Goal: Information Seeking & Learning: Learn about a topic

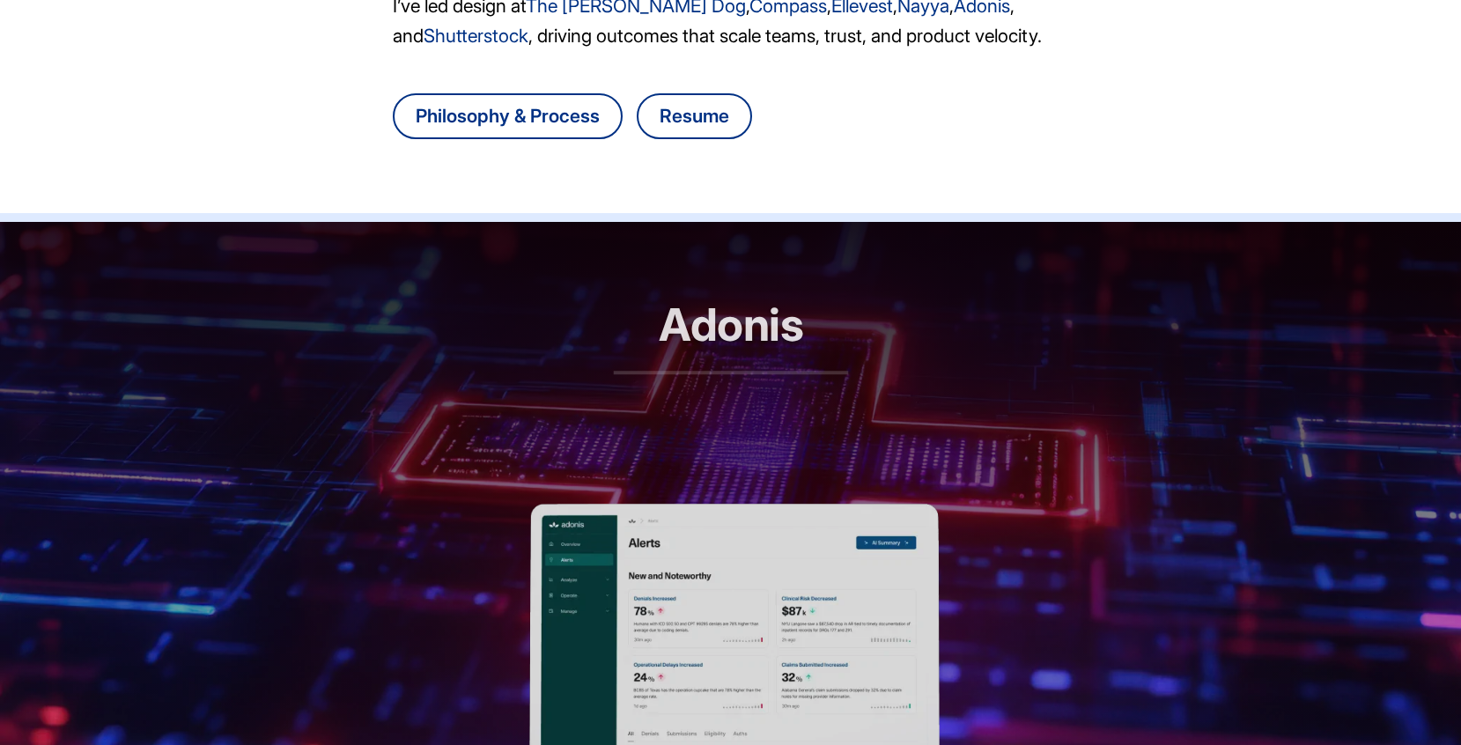
scroll to position [195, 0]
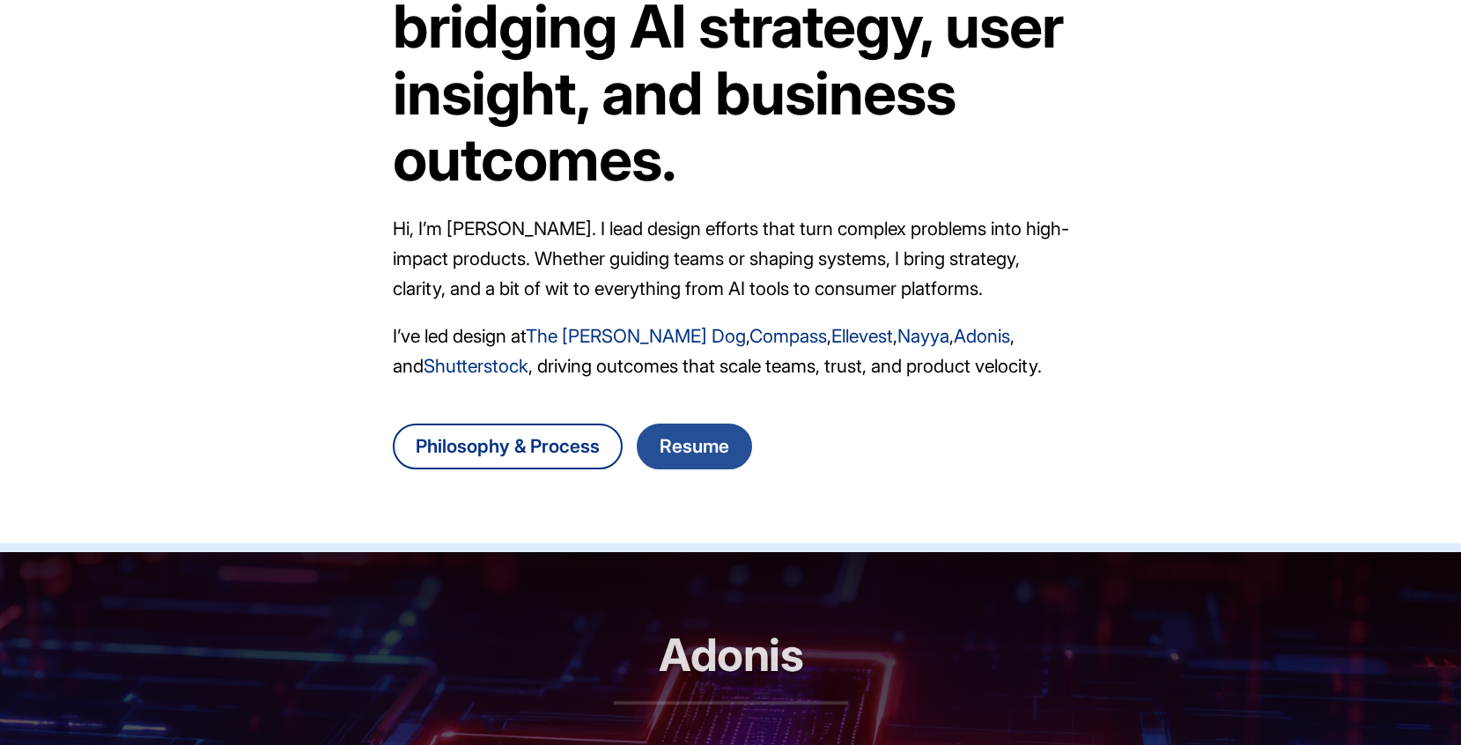
click at [693, 452] on link "Resume" at bounding box center [694, 447] width 115 height 46
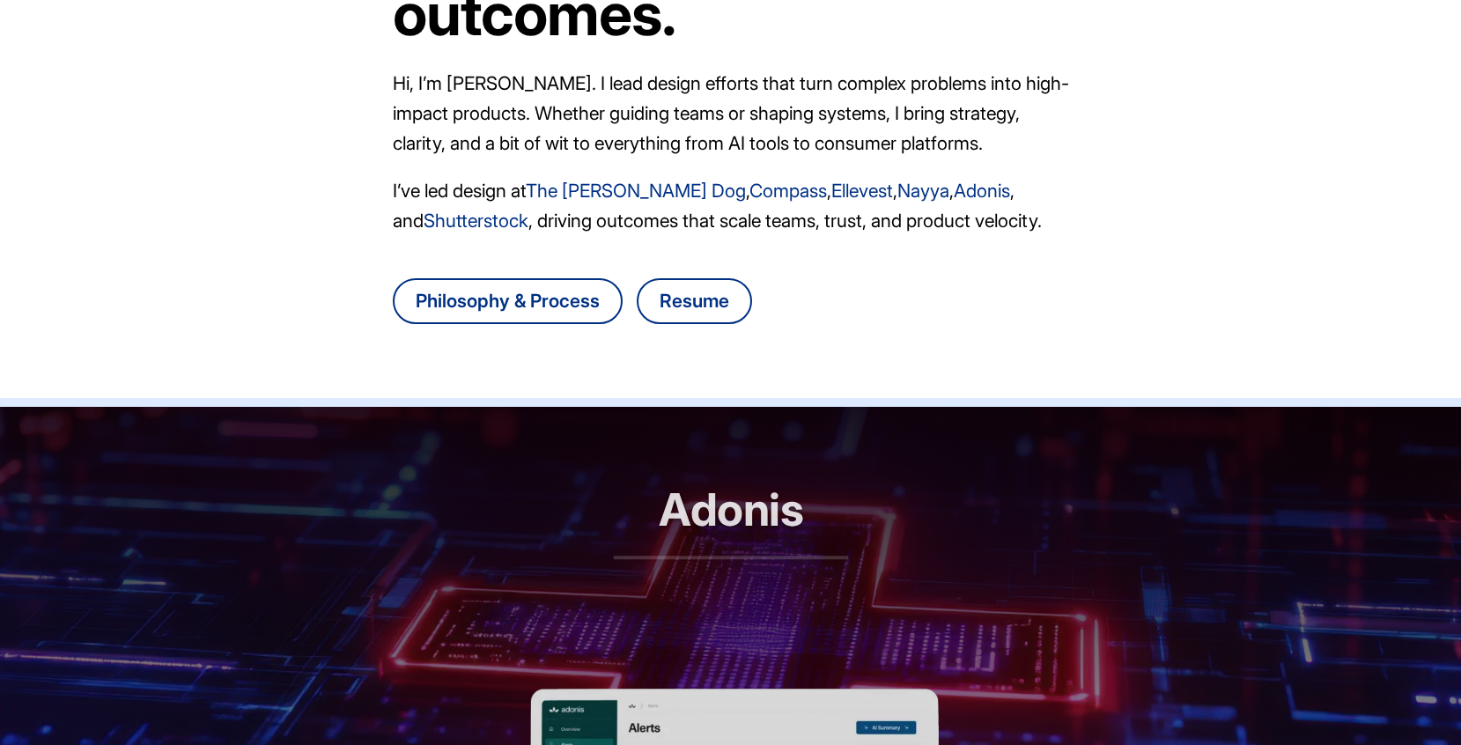
scroll to position [6, 0]
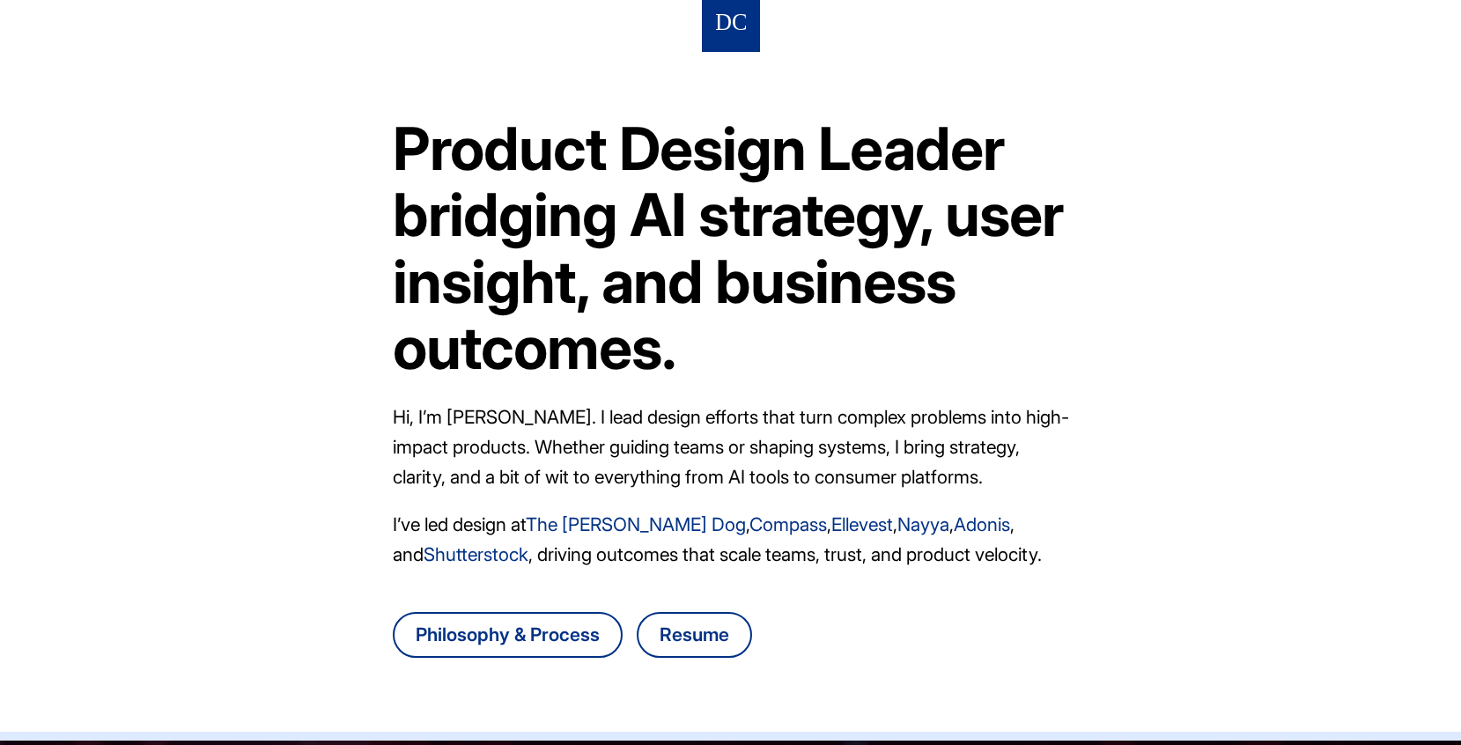
click at [511, 199] on h1 "Product Design Leader bridging AI strategy, user insight, and business outcomes." at bounding box center [731, 248] width 676 height 266
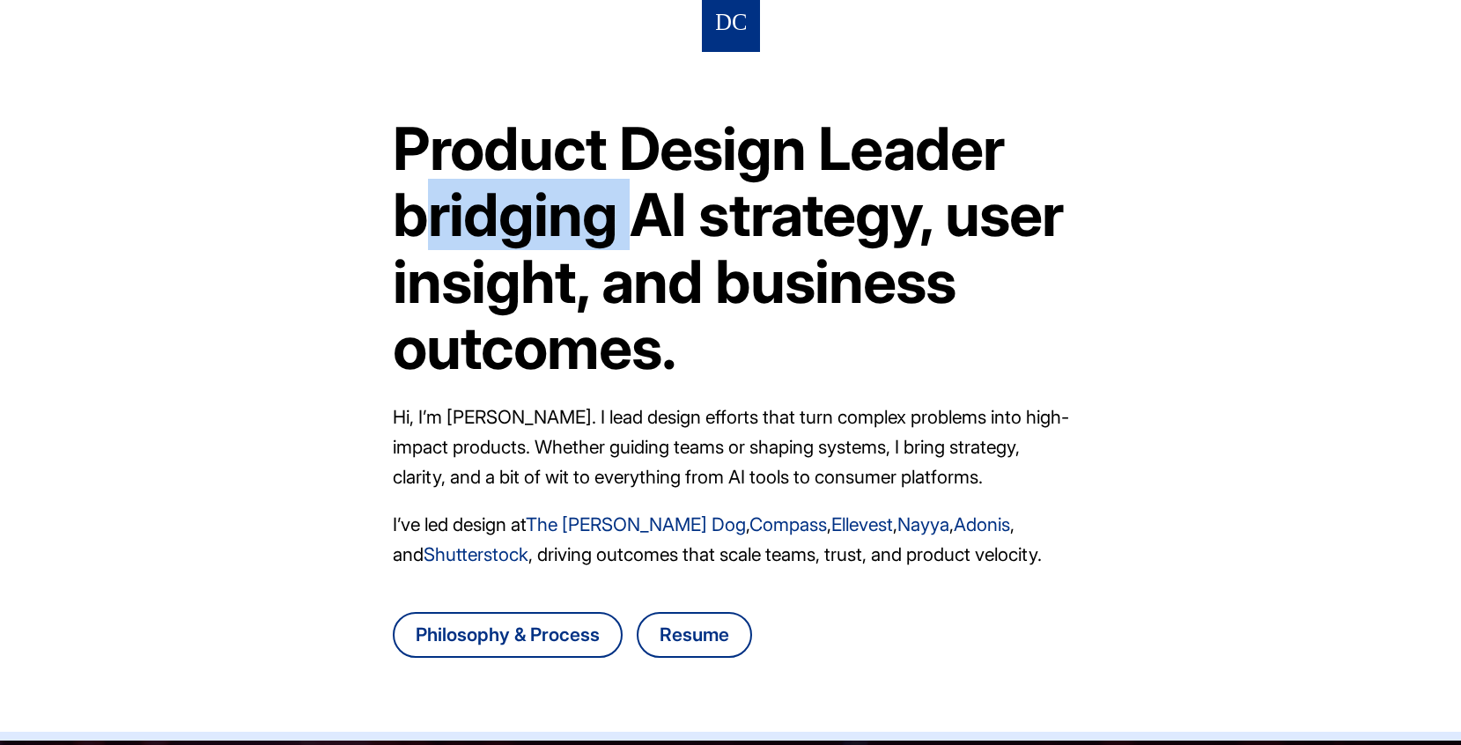
click at [511, 199] on h1 "Product Design Leader bridging AI strategy, user insight, and business outcomes." at bounding box center [731, 248] width 676 height 266
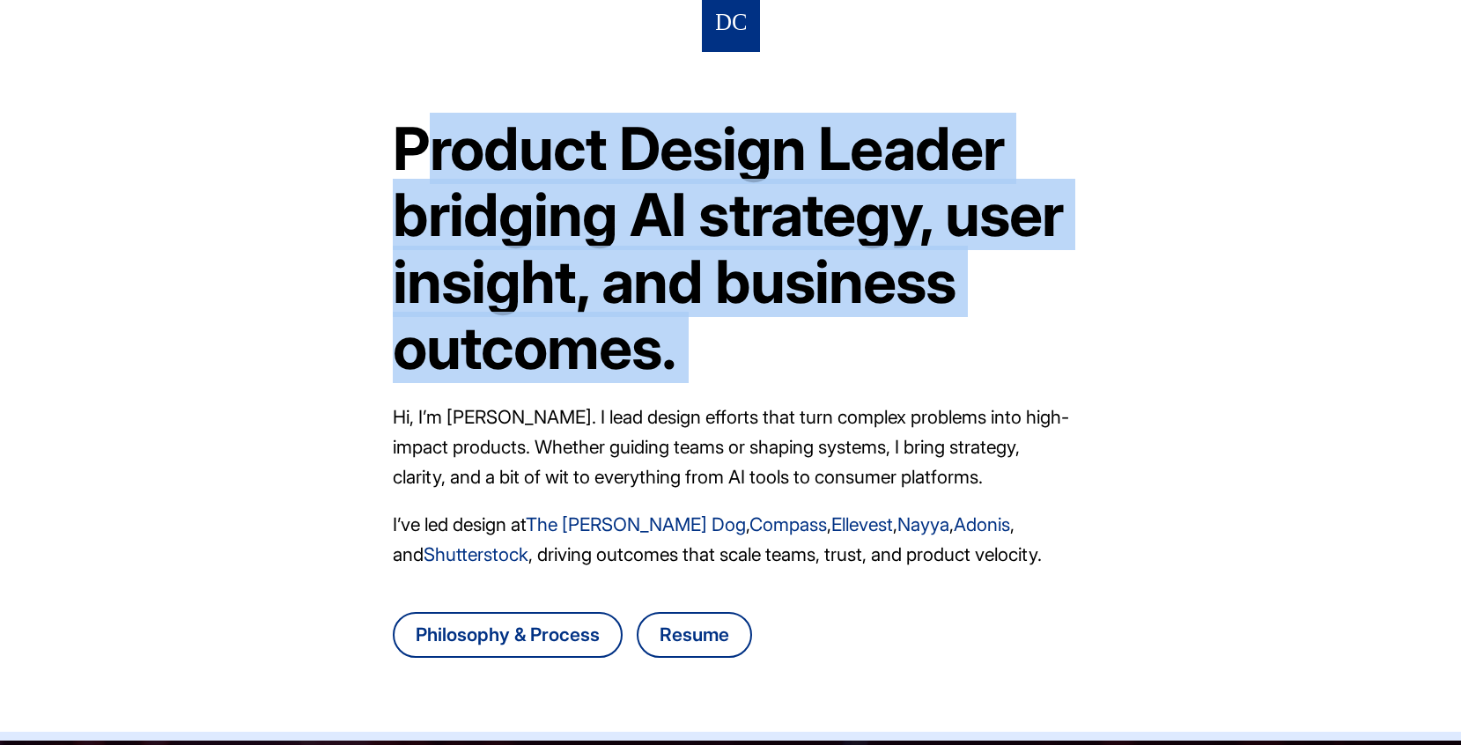
click at [511, 199] on h1 "Product Design Leader bridging AI strategy, user insight, and business outcomes." at bounding box center [731, 248] width 676 height 266
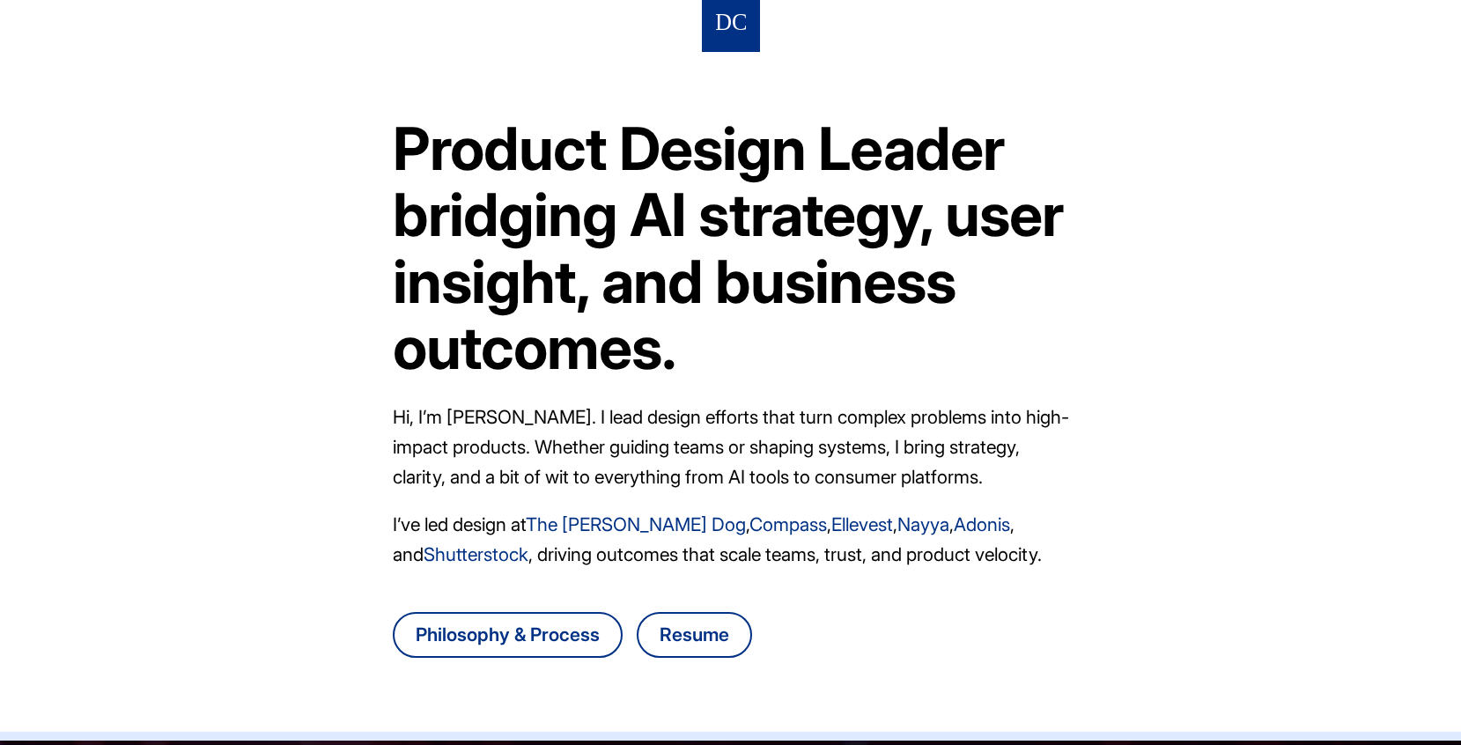
click at [513, 295] on h1 "Product Design Leader bridging AI strategy, user insight, and business outcomes." at bounding box center [731, 248] width 676 height 266
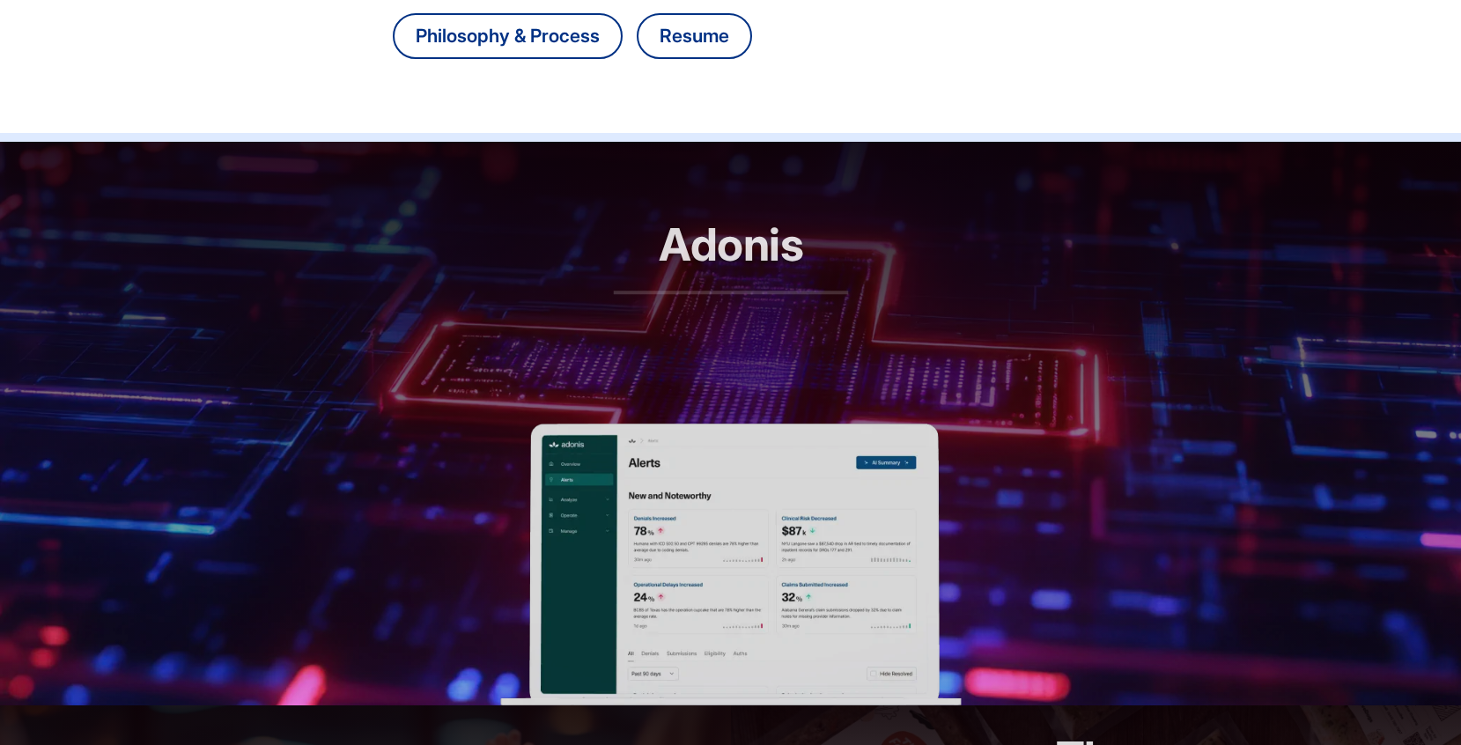
scroll to position [756, 0]
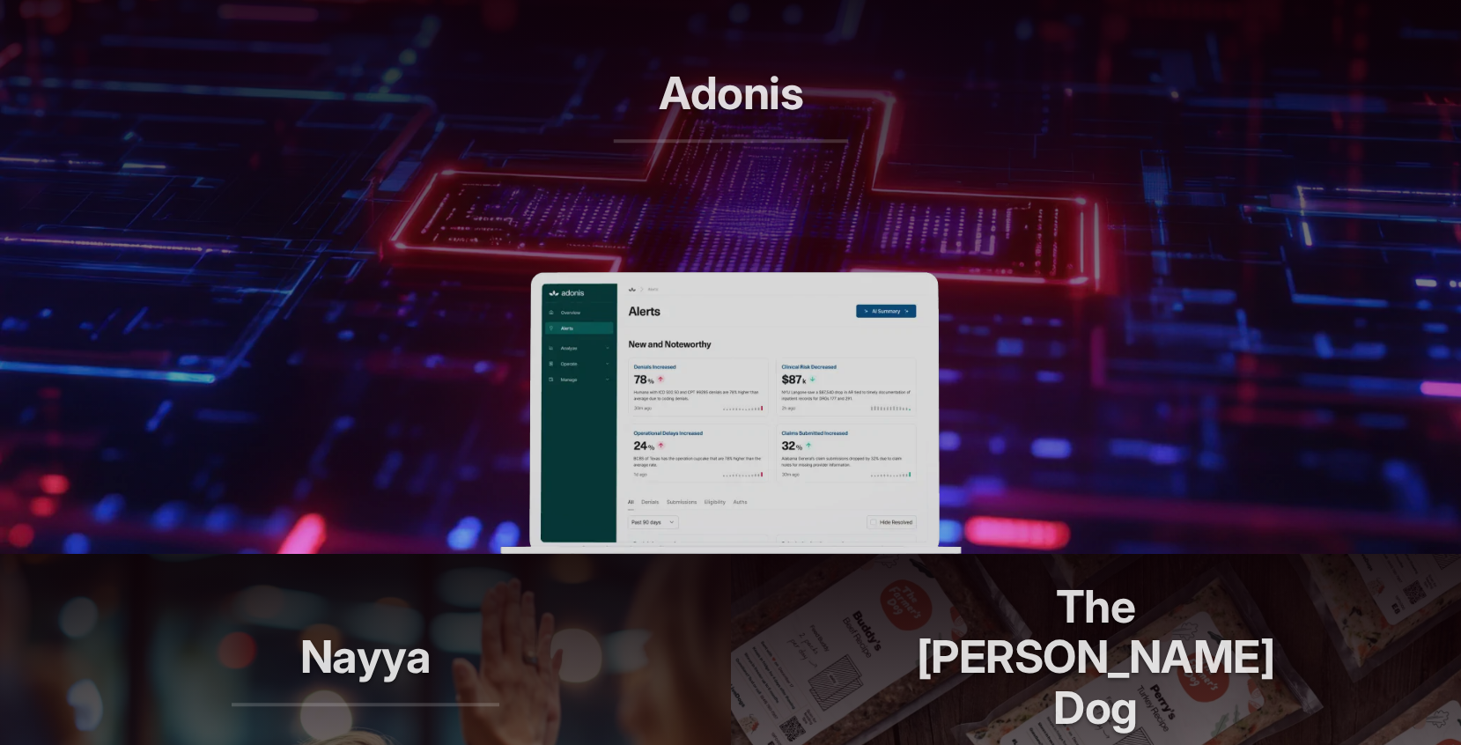
click at [685, 387] on img at bounding box center [730, 413] width 461 height 282
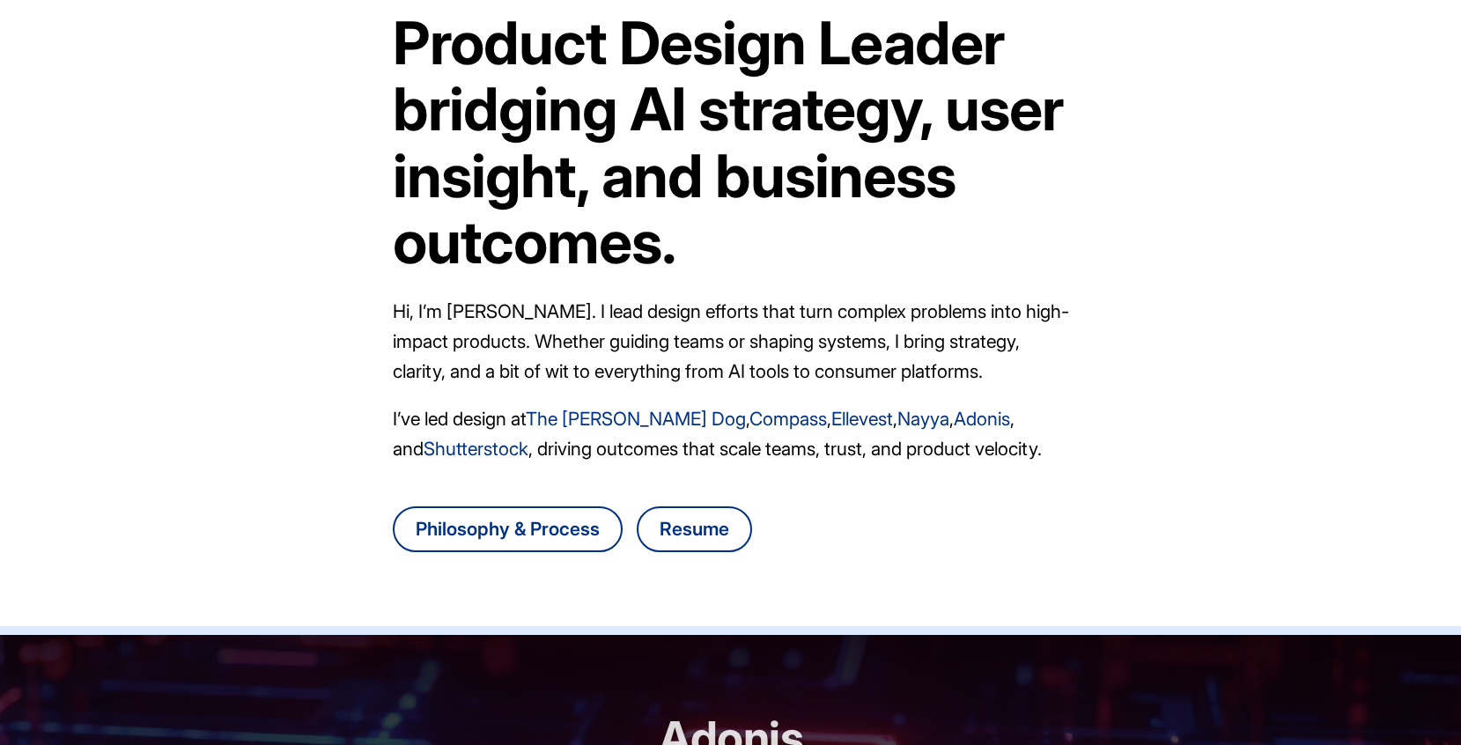
scroll to position [16, 0]
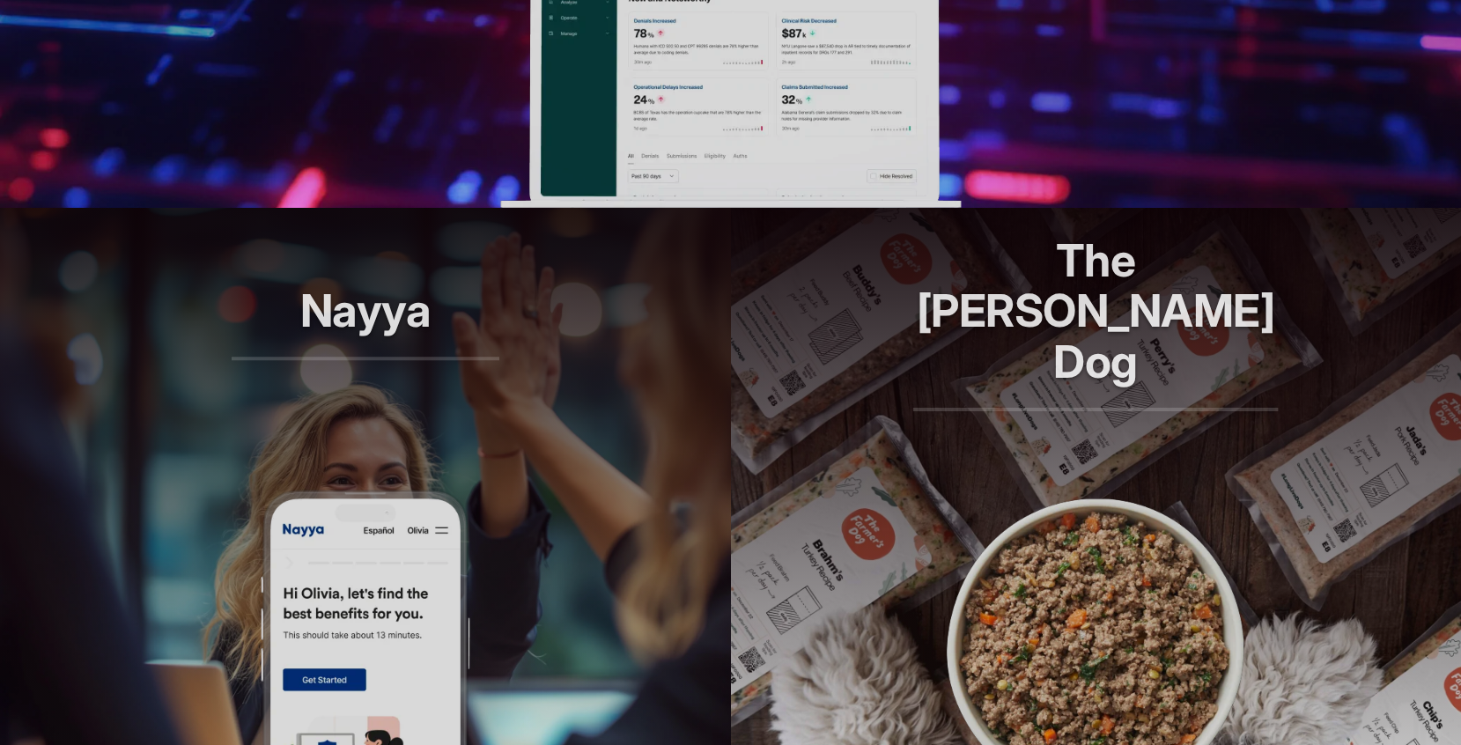
scroll to position [137, 0]
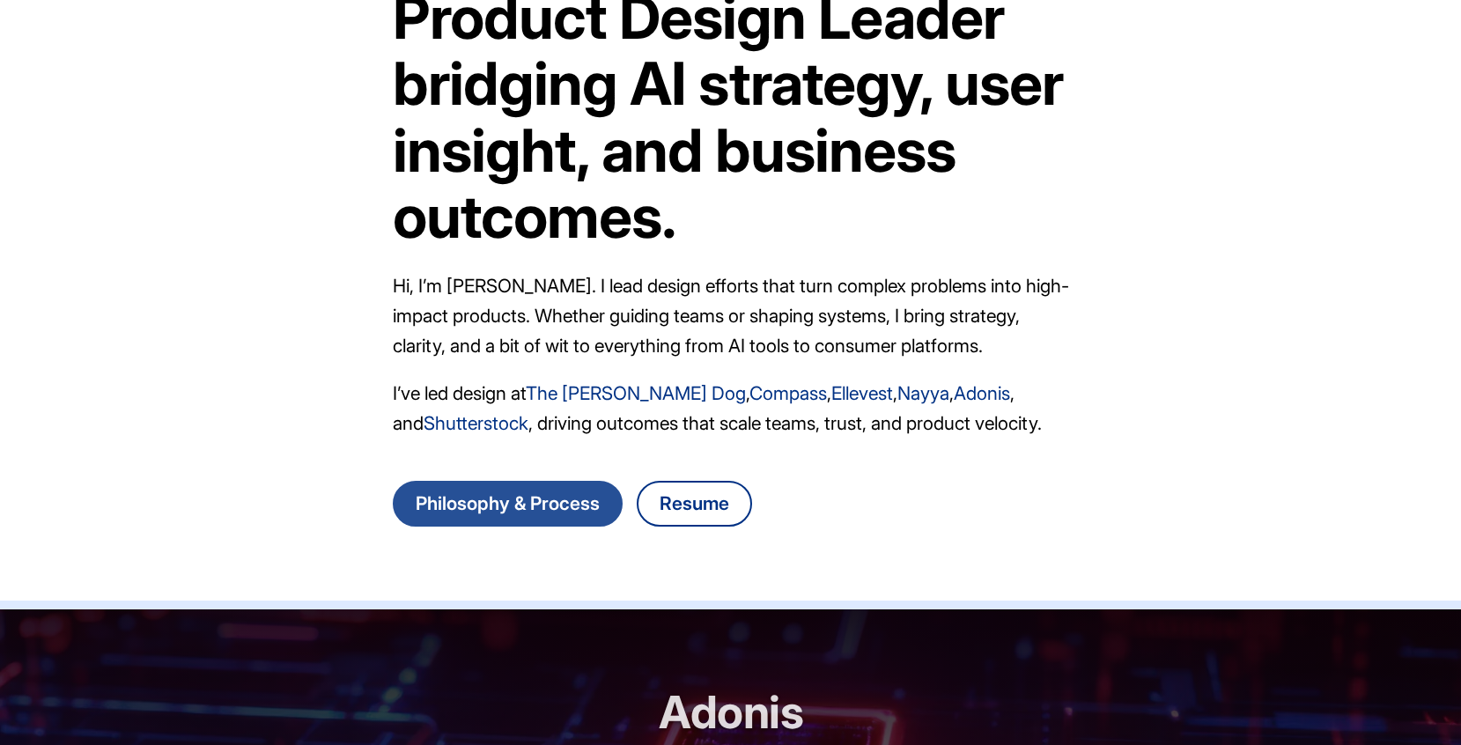
click at [461, 493] on link "Philosophy & Process" at bounding box center [508, 504] width 230 height 46
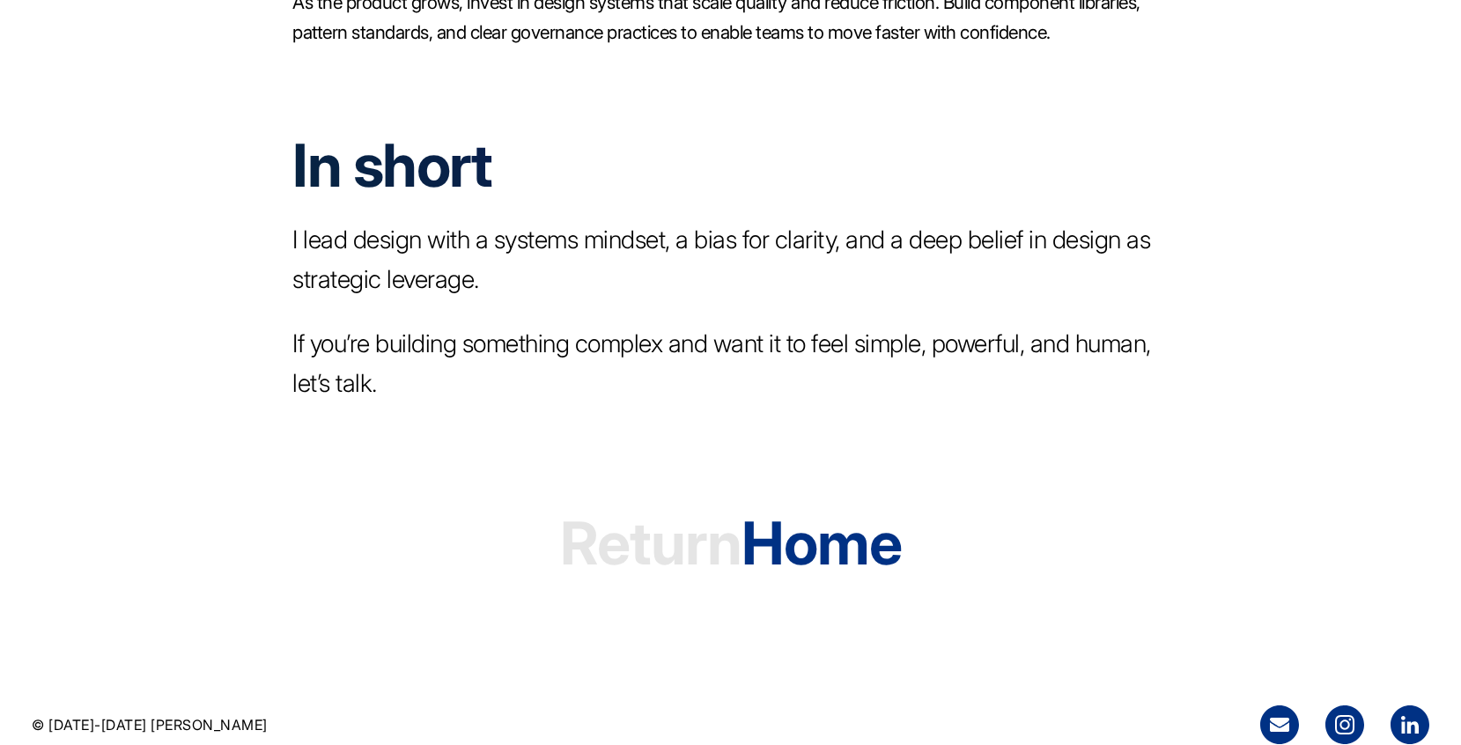
scroll to position [3281, 0]
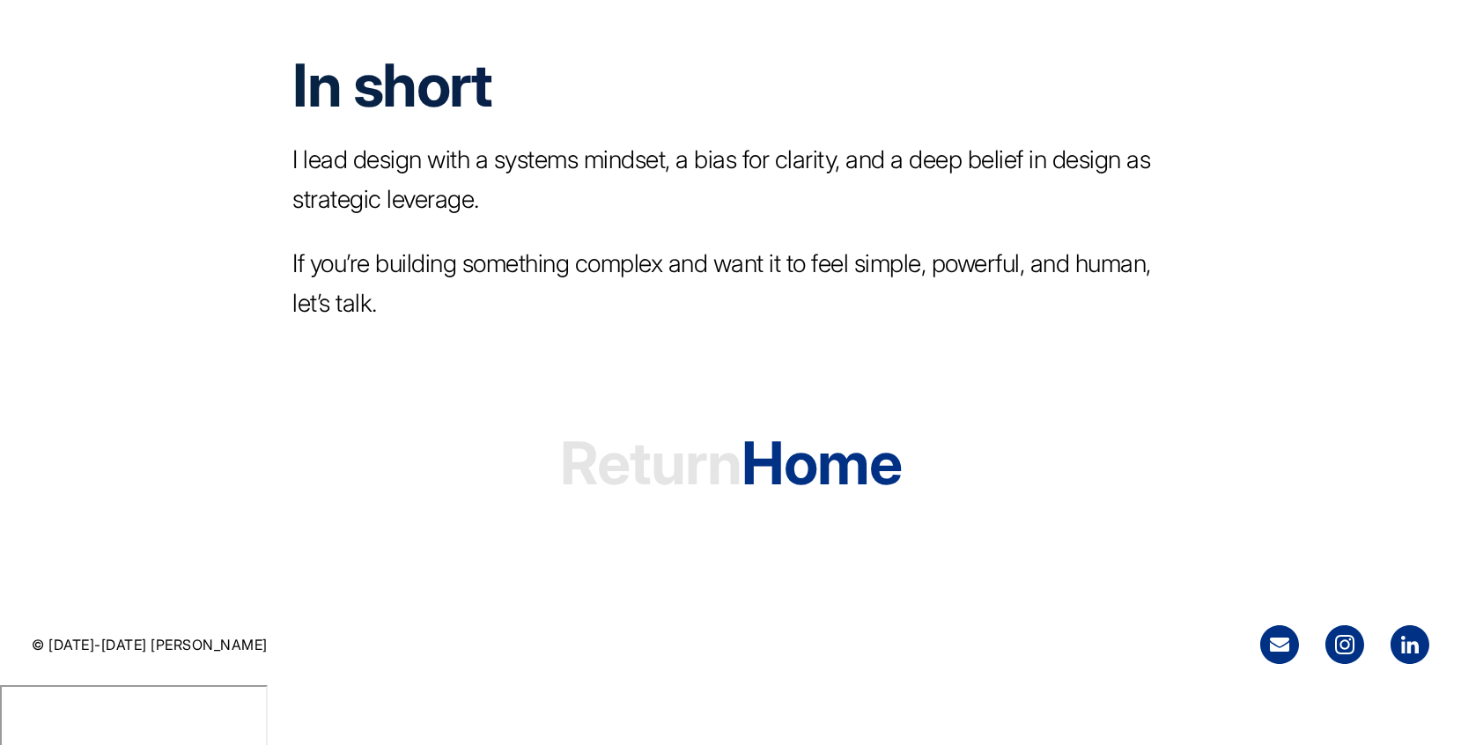
click at [504, 210] on p "I lead design with a systems mindset, a bias for clarity, and a deep belief in …" at bounding box center [730, 179] width 876 height 79
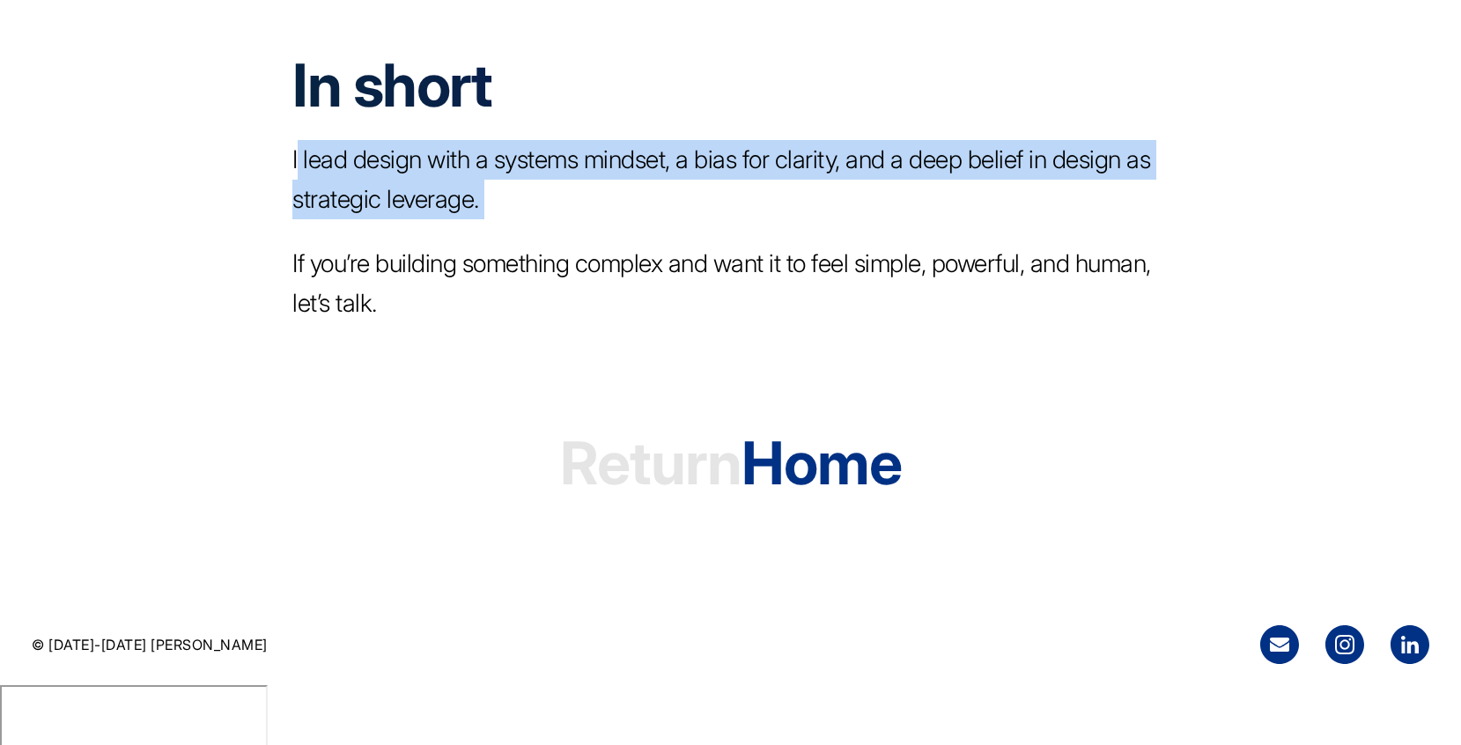
click at [504, 210] on p "I lead design with a systems mindset, a bias for clarity, and a deep belief in …" at bounding box center [730, 179] width 876 height 79
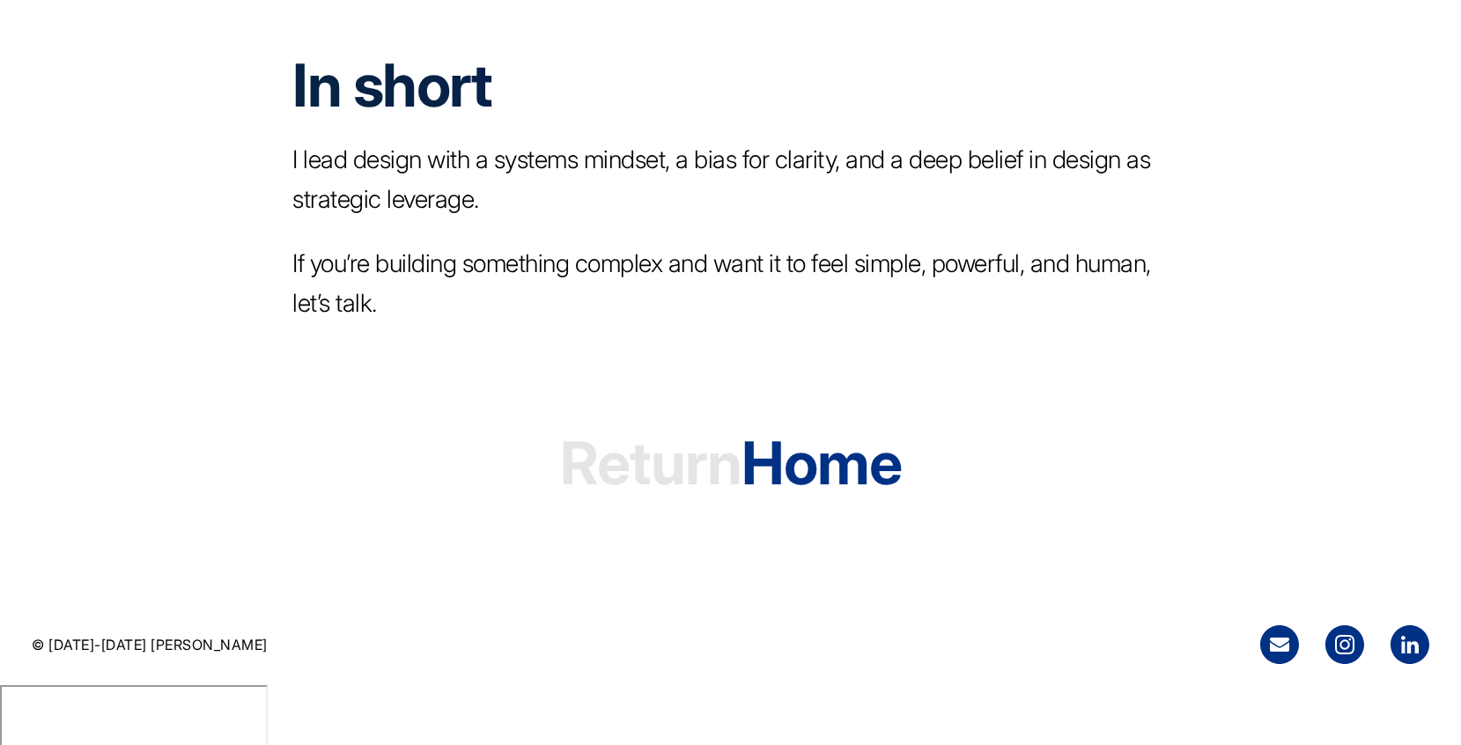
click at [449, 323] on p "If you’re building something complex and want it to feel simple, powerful, and …" at bounding box center [730, 283] width 876 height 79
click at [446, 323] on p "If you’re building something complex and want it to feel simple, powerful, and …" at bounding box center [730, 283] width 876 height 79
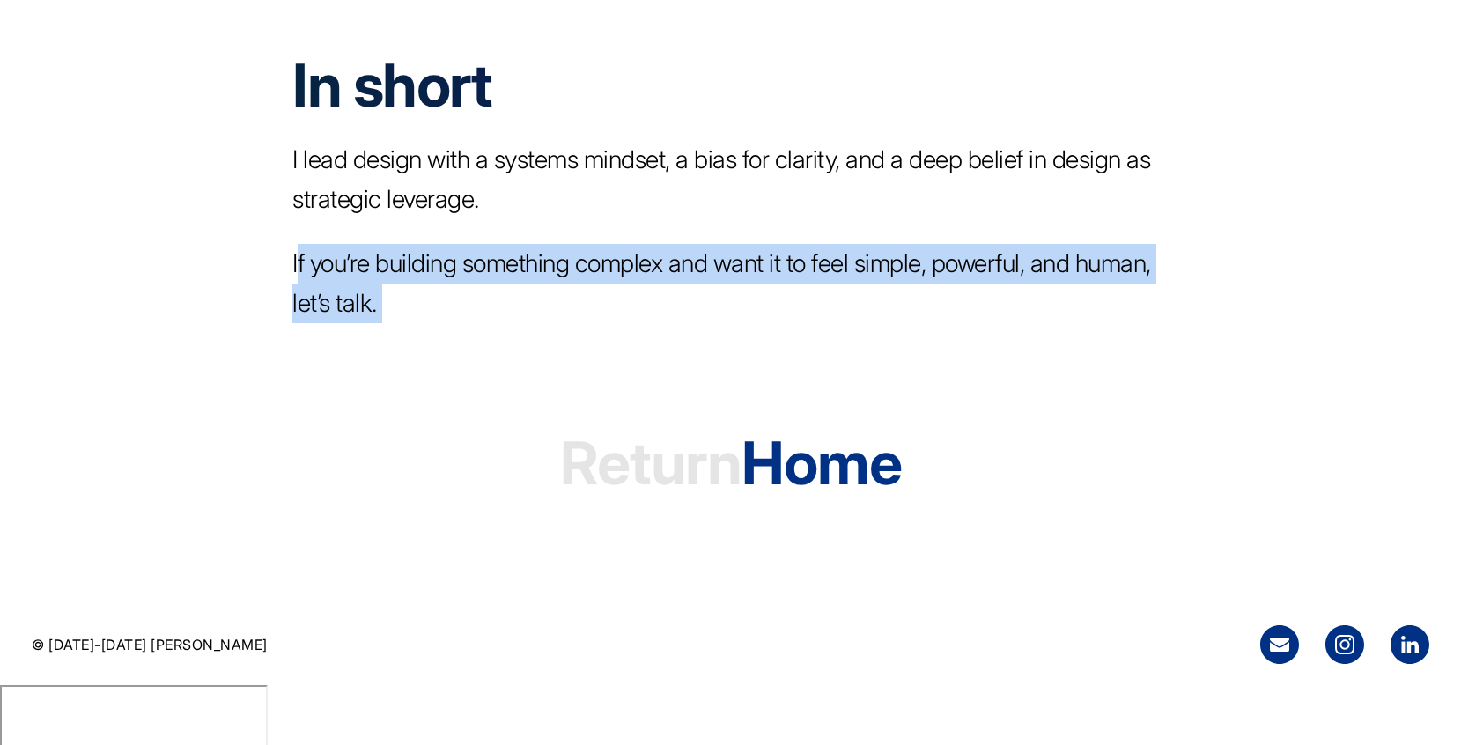
click at [446, 323] on p "If you’re building something complex and want it to feel simple, powerful, and …" at bounding box center [730, 283] width 876 height 79
click at [1414, 664] on icon at bounding box center [1410, 644] width 39 height 39
